Goal: Information Seeking & Learning: Learn about a topic

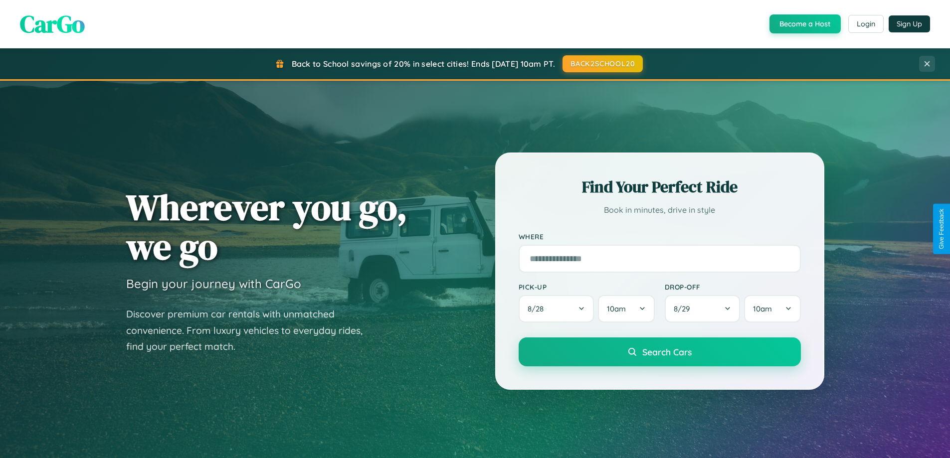
scroll to position [878, 0]
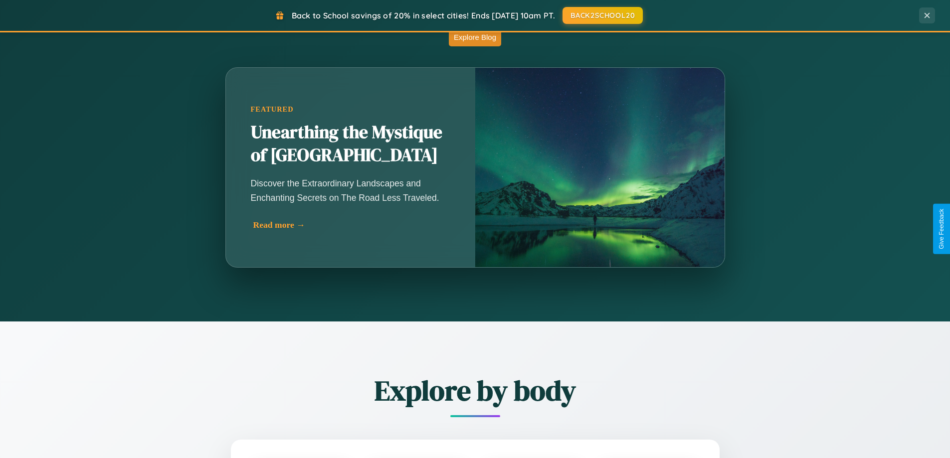
click at [352, 225] on div "Read more →" at bounding box center [353, 225] width 200 height 10
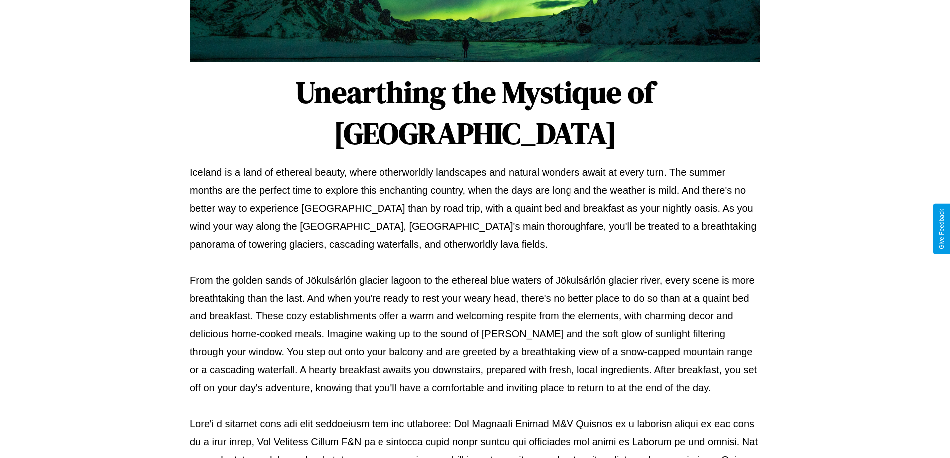
scroll to position [323, 0]
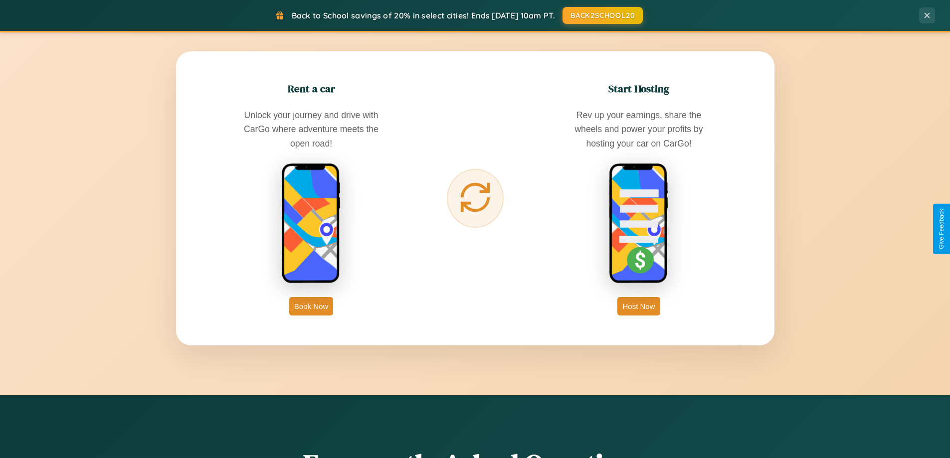
scroll to position [1919, 0]
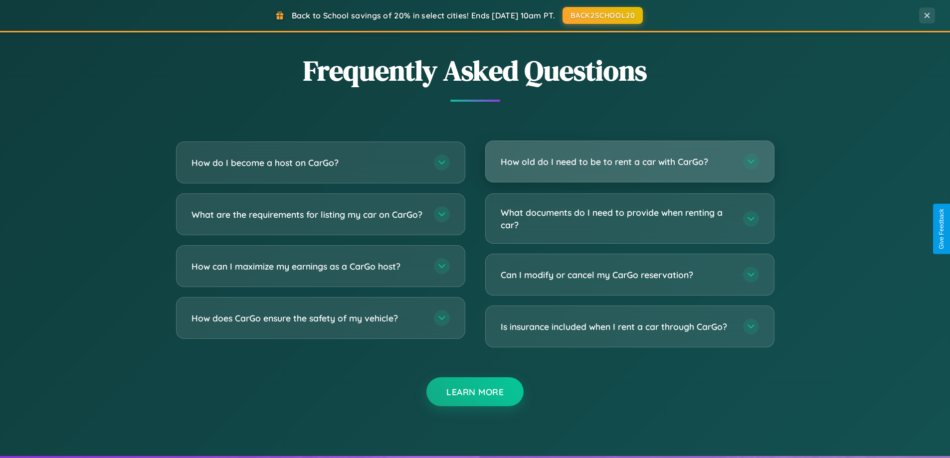
click at [629, 162] on h3 "How old do I need to be to rent a car with CarGo?" at bounding box center [617, 162] width 232 height 12
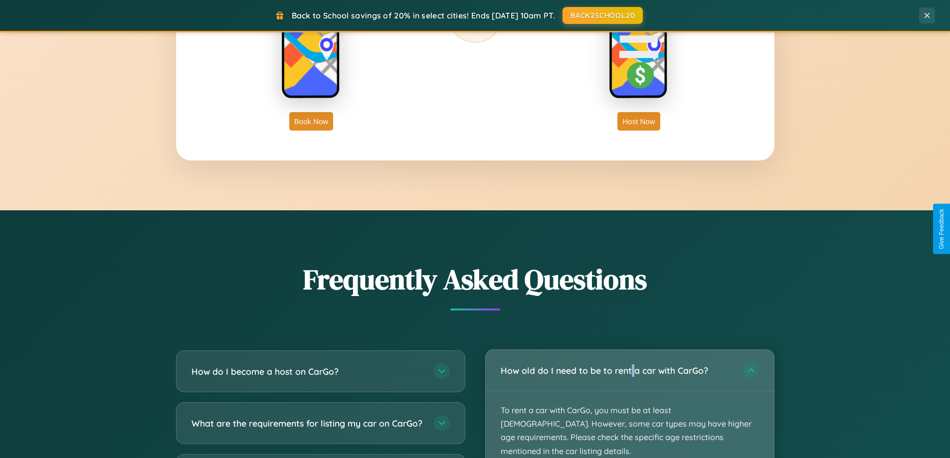
scroll to position [1603, 0]
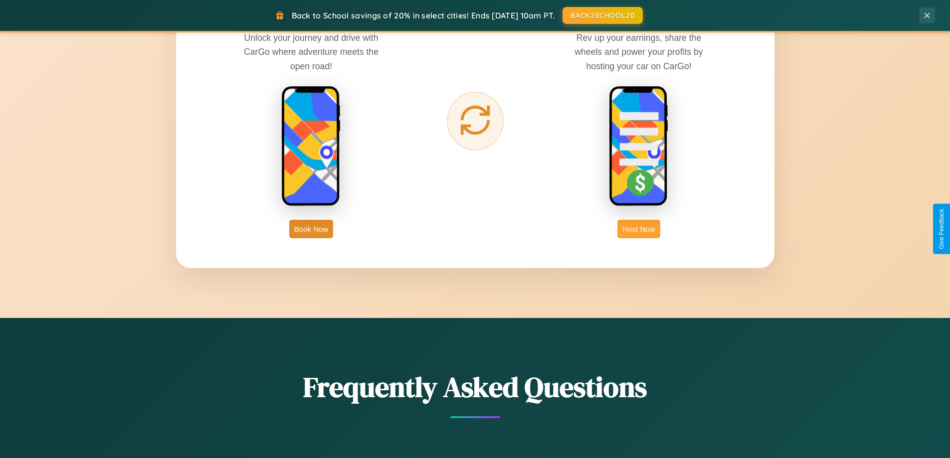
click at [639, 229] on button "Host Now" at bounding box center [638, 229] width 42 height 18
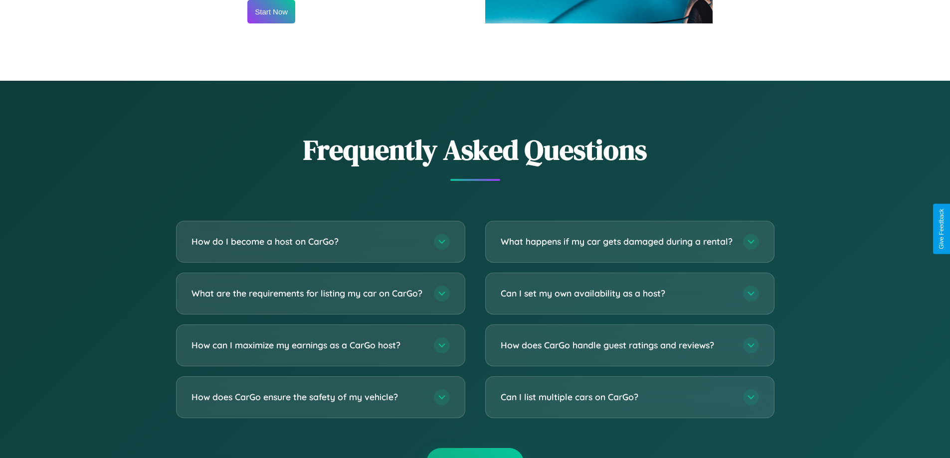
scroll to position [1348, 0]
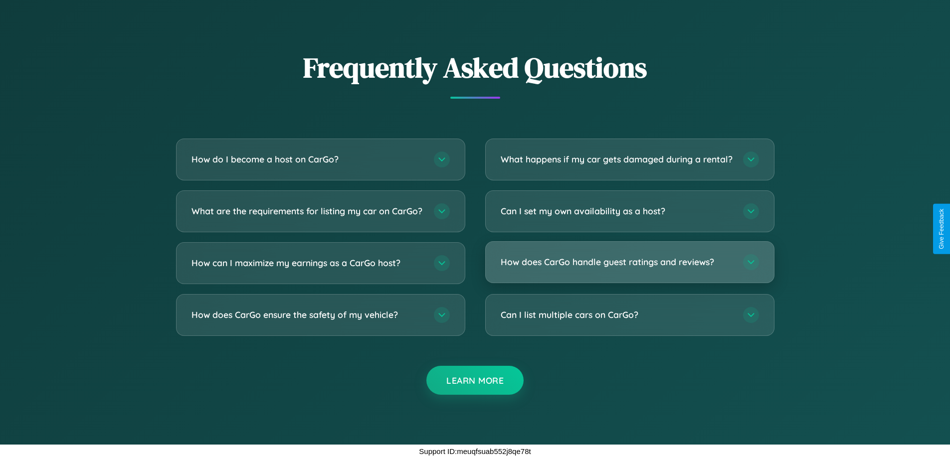
click at [629, 262] on h3 "How does CarGo handle guest ratings and reviews?" at bounding box center [617, 262] width 232 height 12
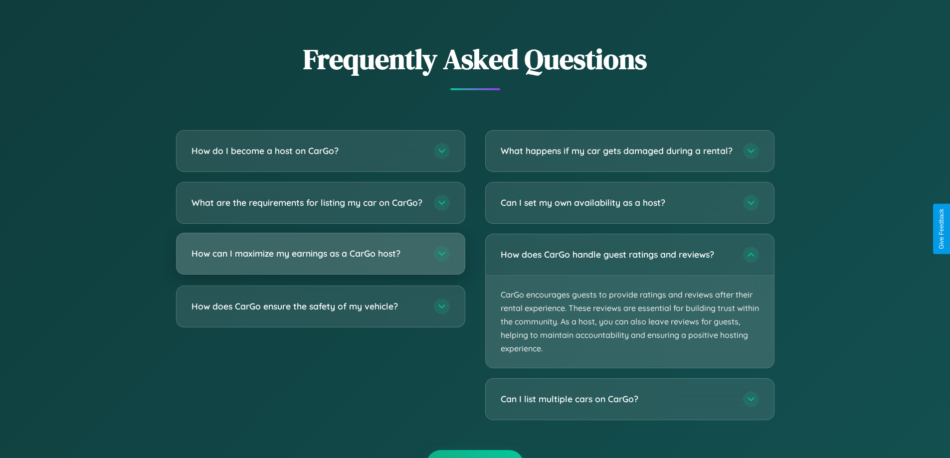
click at [320, 260] on h3 "How can I maximize my earnings as a CarGo host?" at bounding box center [308, 253] width 232 height 12
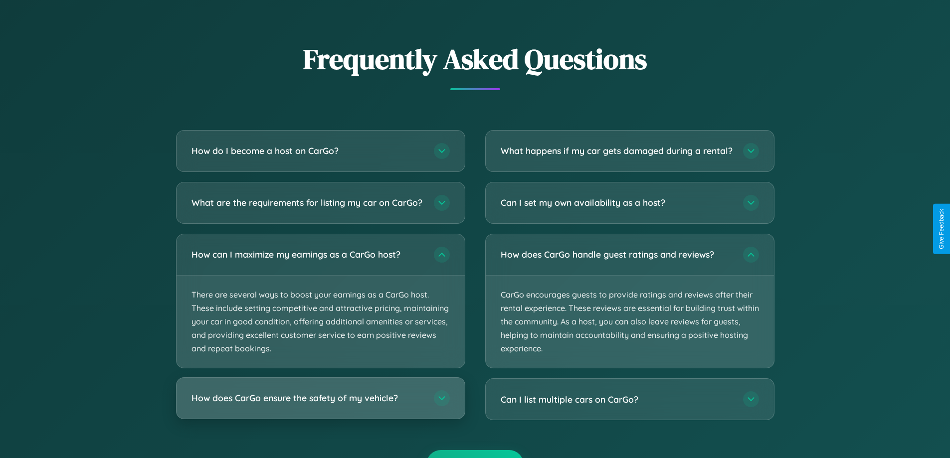
click at [320, 405] on h3 "How does CarGo ensure the safety of my vehicle?" at bounding box center [308, 399] width 232 height 12
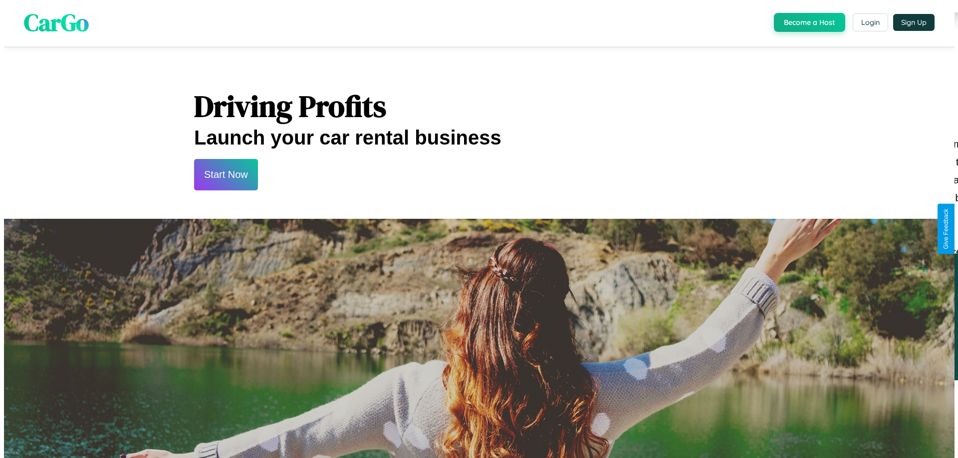
scroll to position [0, 0]
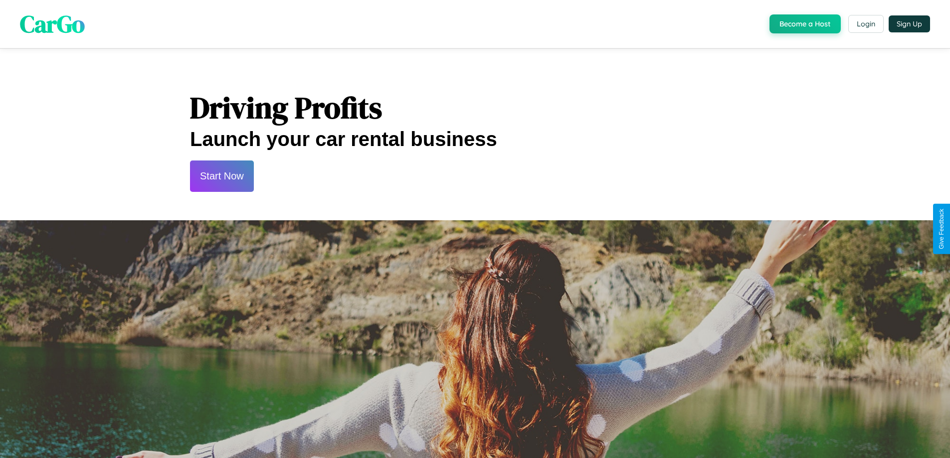
click at [221, 176] on button "Start Now" at bounding box center [222, 176] width 64 height 31
